Goal: Task Accomplishment & Management: Manage account settings

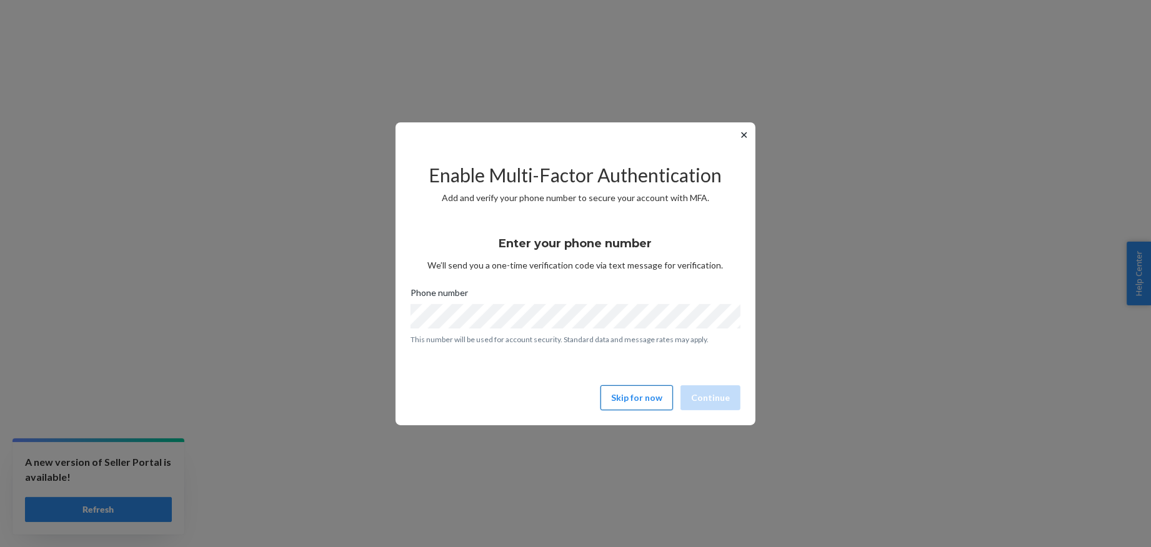
click at [646, 396] on button "Skip for now" at bounding box center [636, 398] width 72 height 25
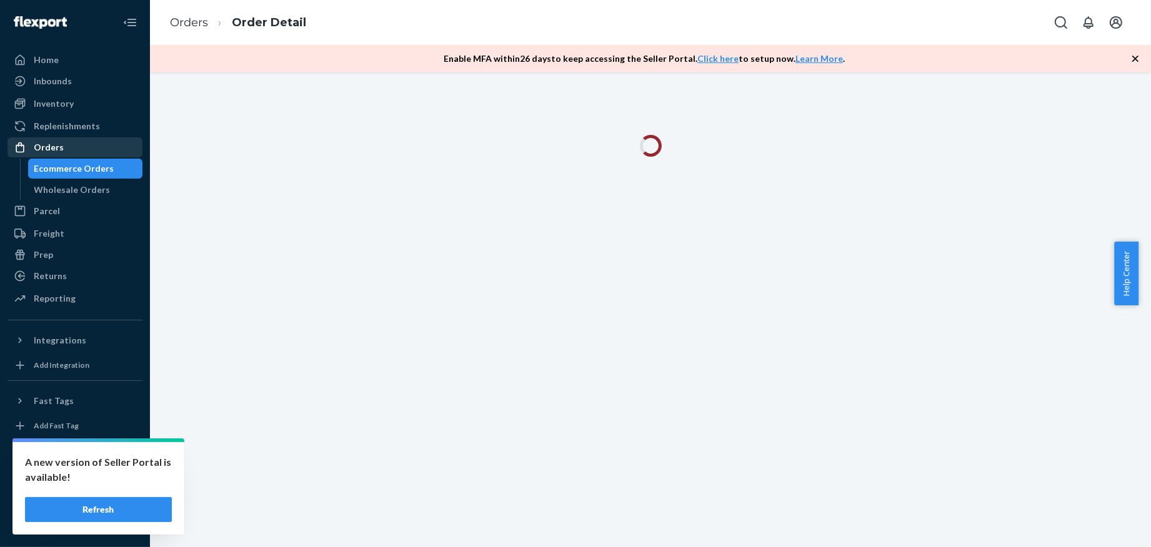
click at [88, 141] on div "Orders" at bounding box center [75, 147] width 132 height 17
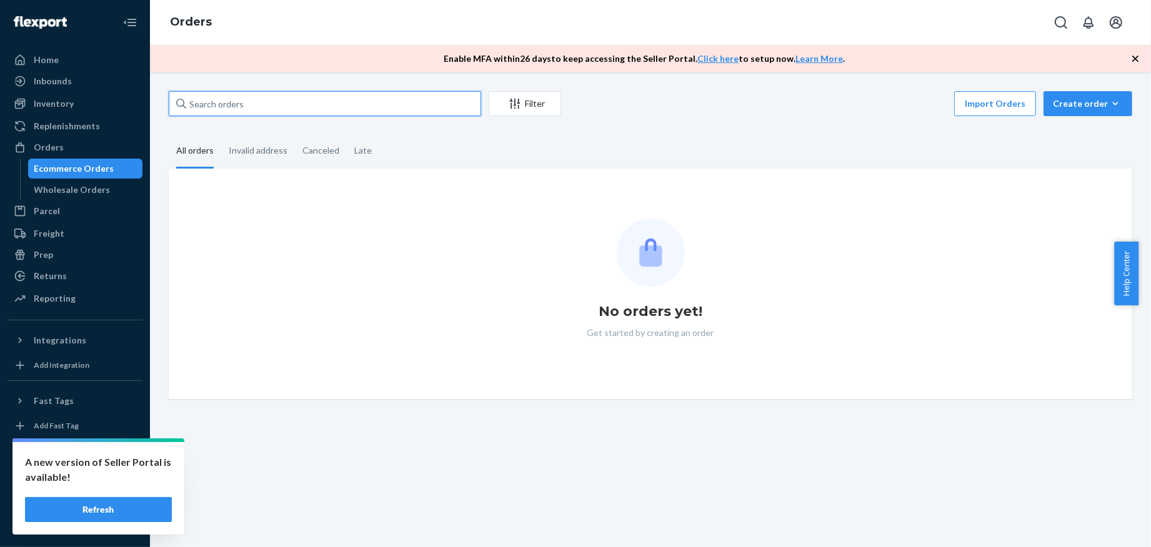
click at [401, 92] on input "text" at bounding box center [325, 103] width 312 height 25
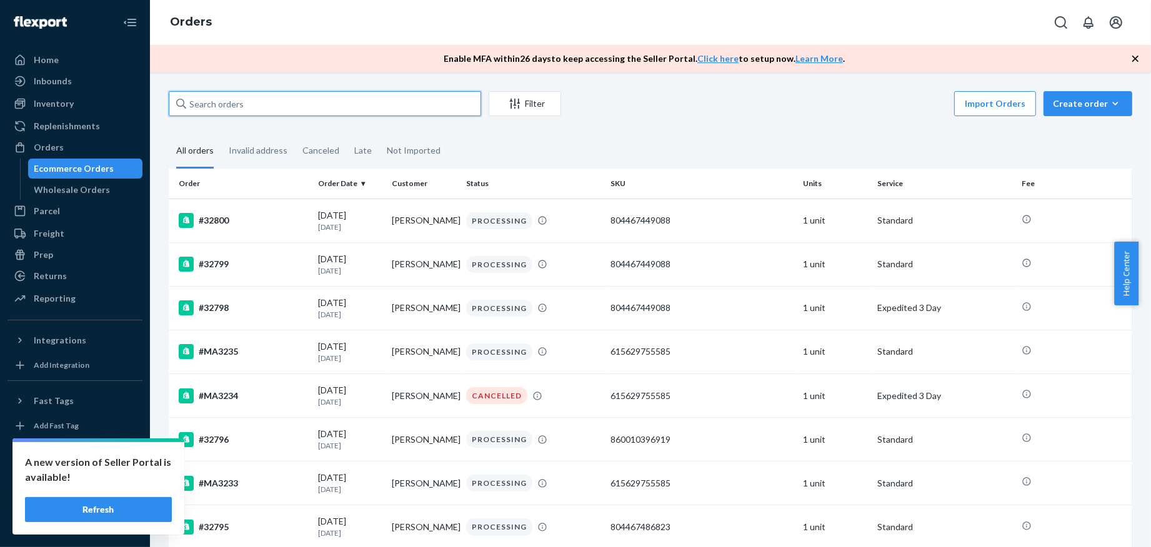
paste input "32788"
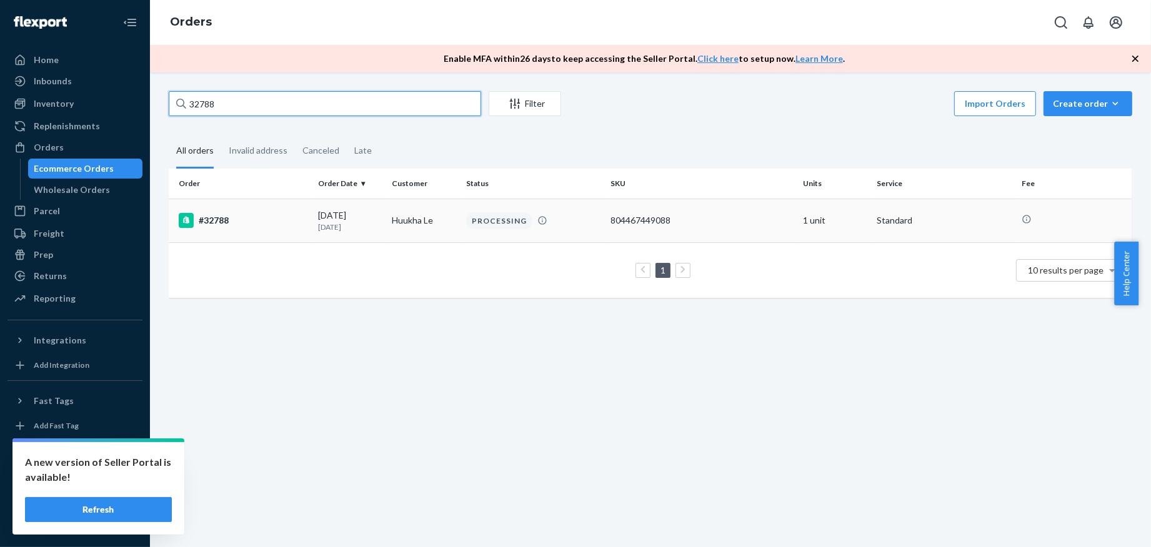
type input "32788"
click at [289, 227] on div "#32788" at bounding box center [243, 220] width 129 height 15
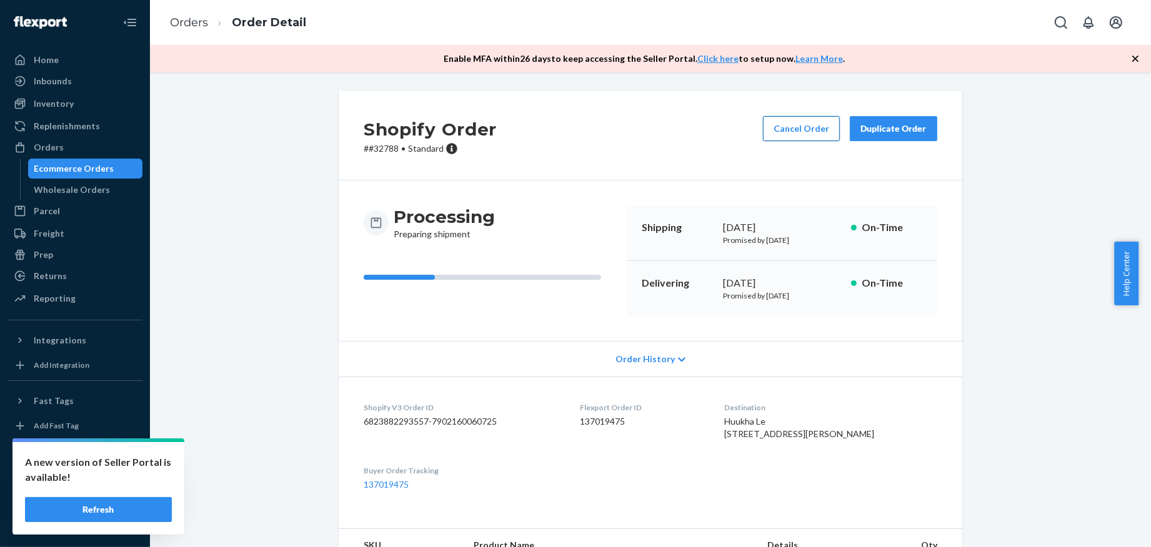
click at [784, 132] on button "Cancel Order" at bounding box center [801, 128] width 77 height 25
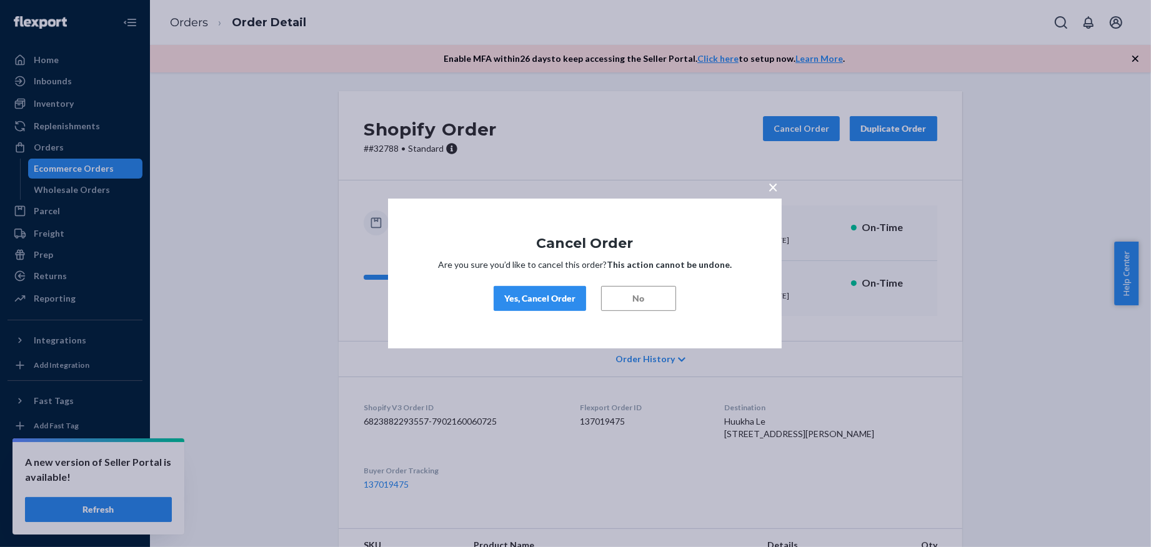
click at [554, 309] on button "Yes, Cancel Order" at bounding box center [540, 298] width 92 height 25
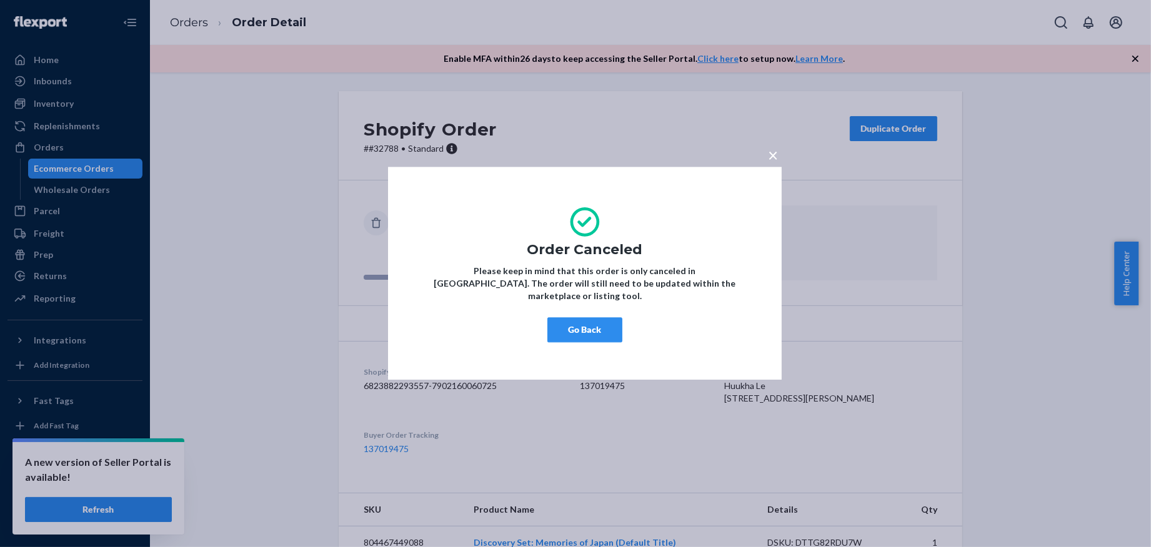
click at [582, 327] on button "Go Back" at bounding box center [584, 330] width 75 height 25
